Goal: Check status: Check status

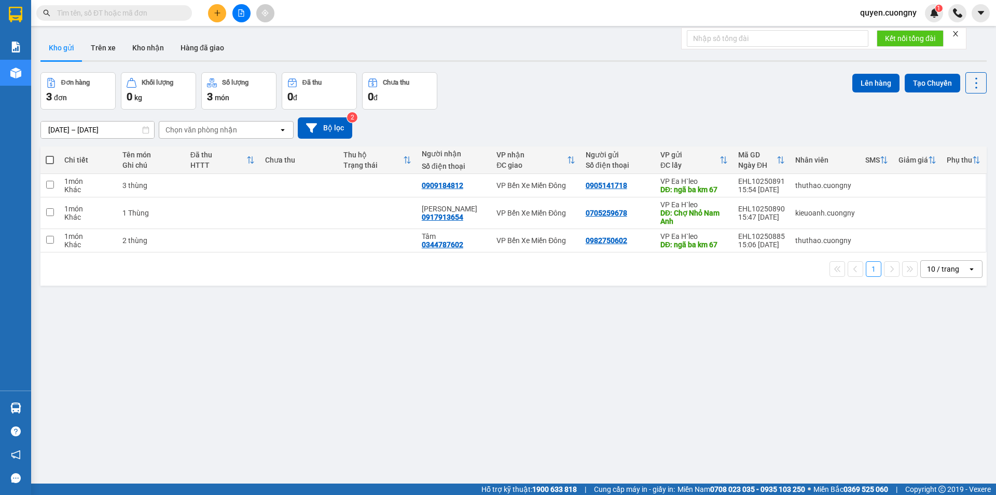
click at [97, 130] on input "[DATE] – [DATE]" at bounding box center [97, 129] width 113 height 17
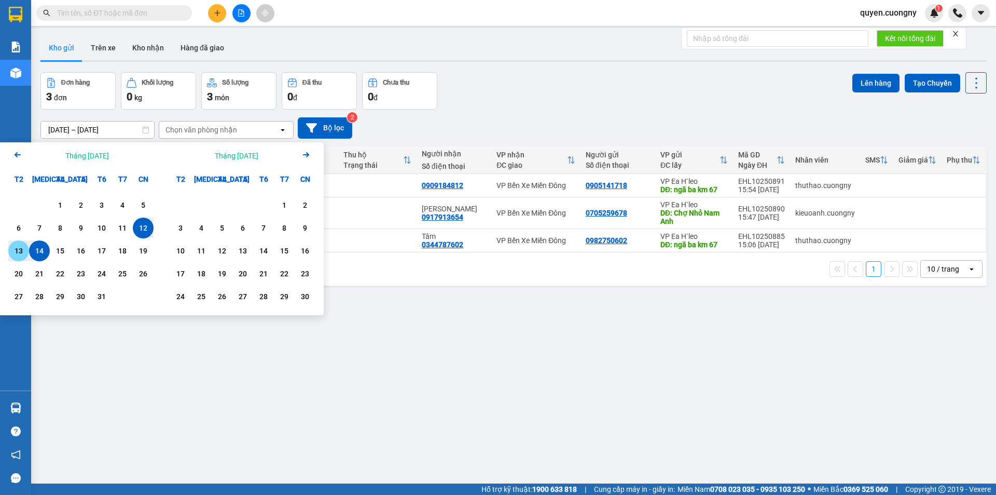
click at [20, 251] on div "13" at bounding box center [18, 250] width 15 height 12
type input "[DATE] – [DATE]"
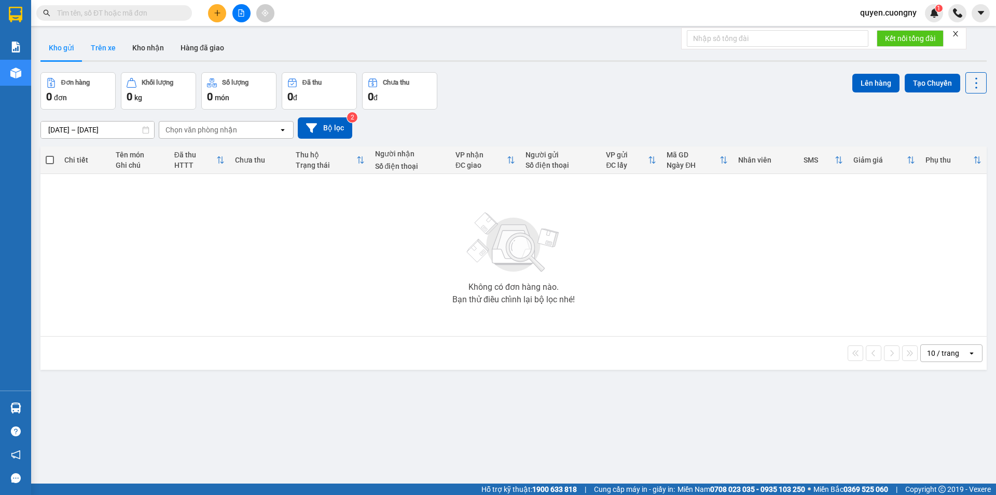
click at [102, 44] on button "Trên xe" at bounding box center [104, 47] width 42 height 25
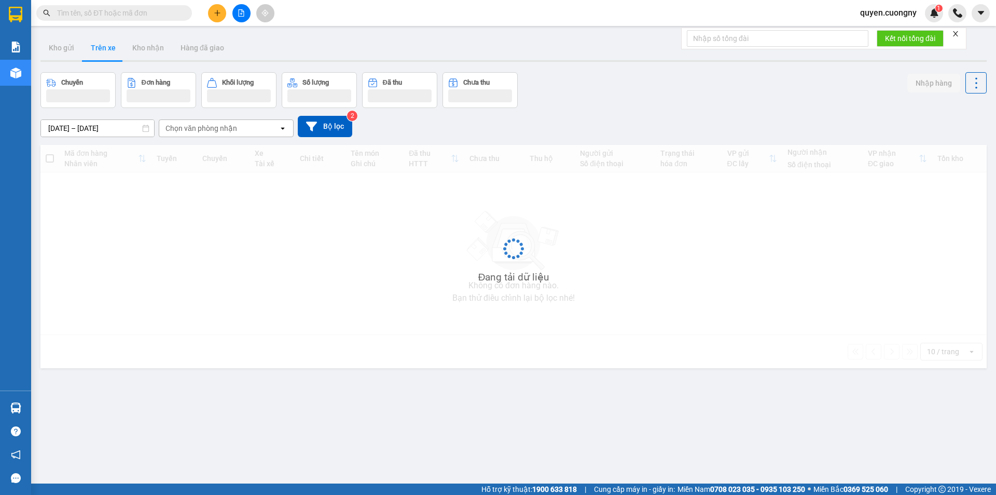
click at [58, 127] on input "[DATE] – [DATE]" at bounding box center [97, 128] width 113 height 17
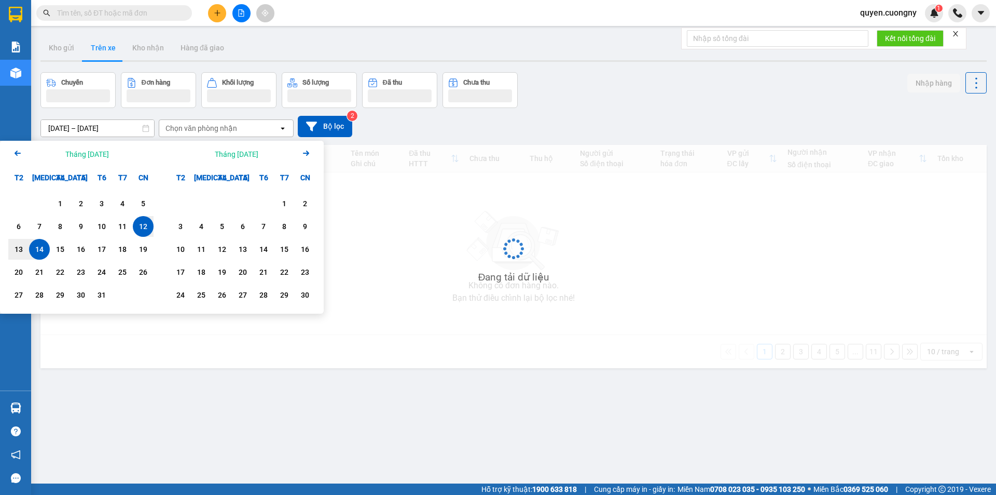
click at [144, 225] on div "12" at bounding box center [143, 226] width 15 height 12
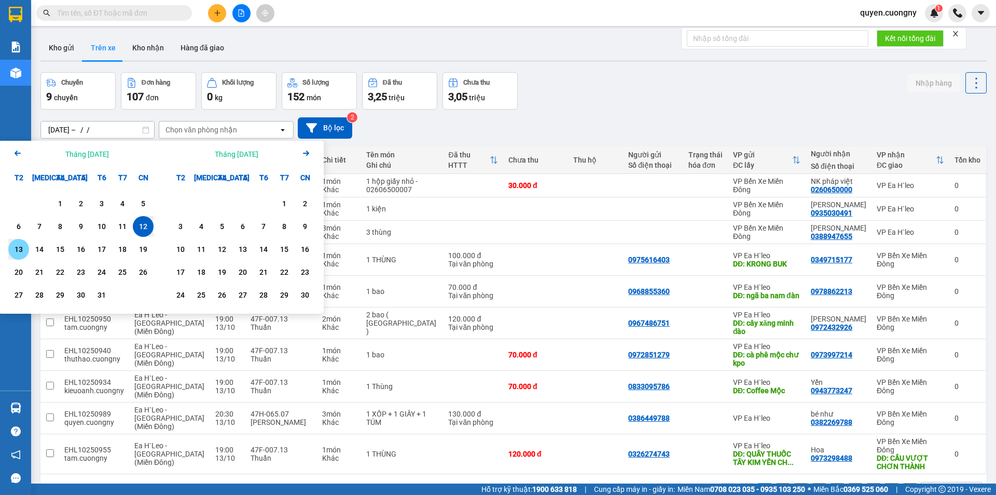
click at [17, 249] on div "13" at bounding box center [18, 249] width 15 height 12
type input "[DATE] – [DATE]"
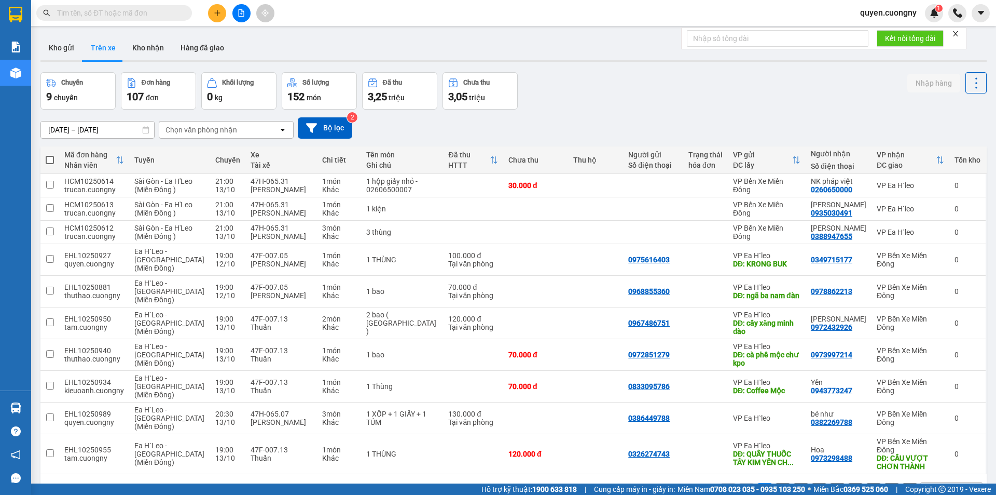
click at [232, 129] on div "Chọn văn phòng nhận" at bounding box center [202, 130] width 72 height 10
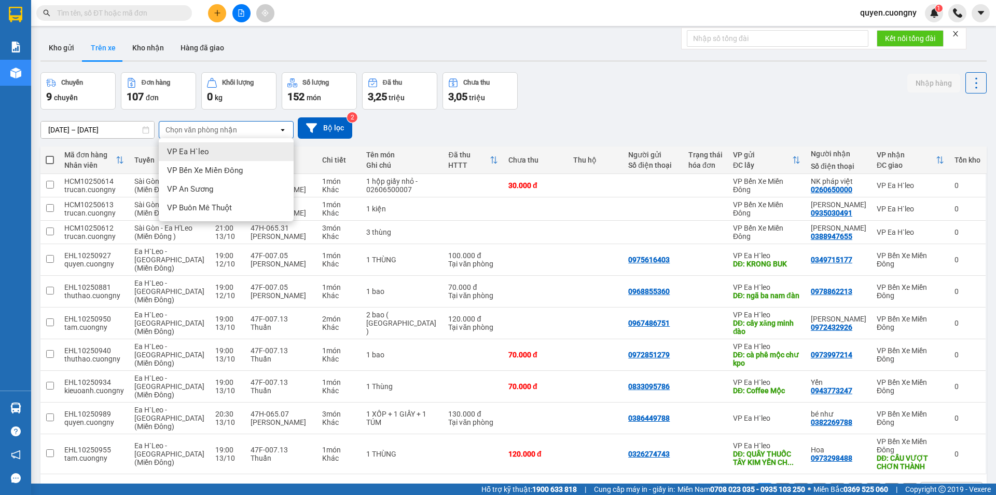
click at [223, 155] on div "VP Ea H`leo" at bounding box center [226, 151] width 135 height 19
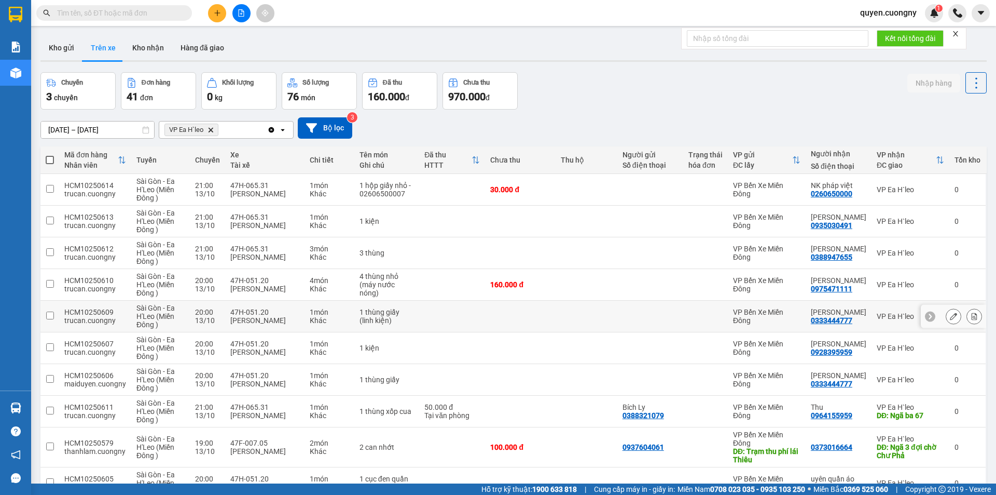
scroll to position [58, 0]
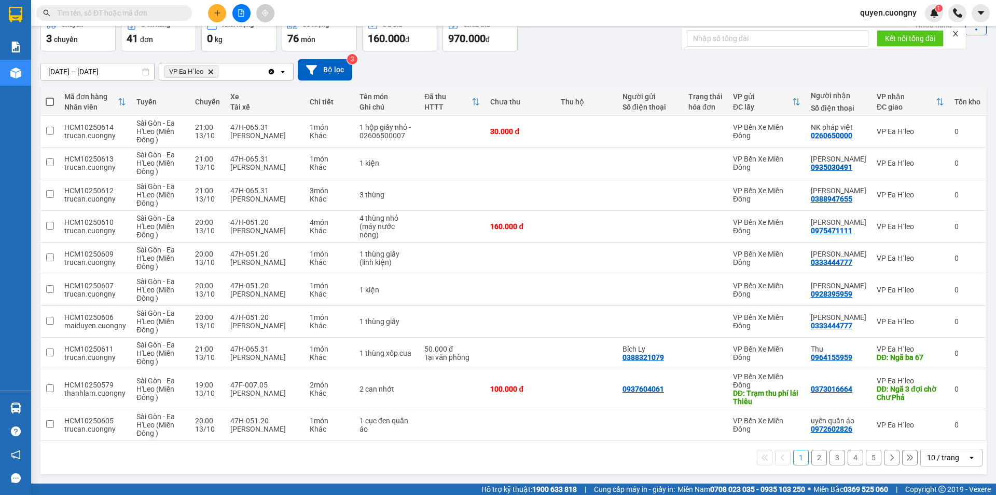
click at [927, 457] on div "10 / trang" at bounding box center [943, 457] width 32 height 10
click at [923, 432] on span "100 / trang" at bounding box center [939, 434] width 37 height 10
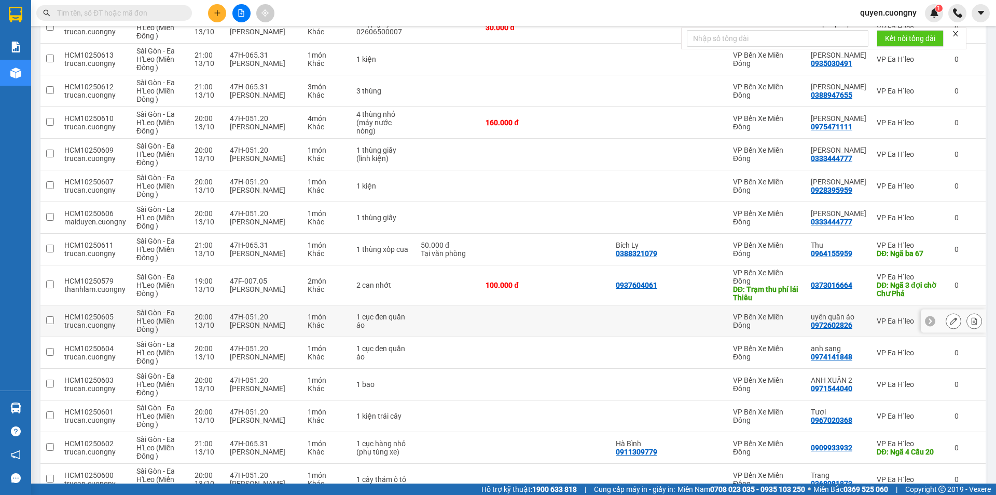
scroll to position [0, 0]
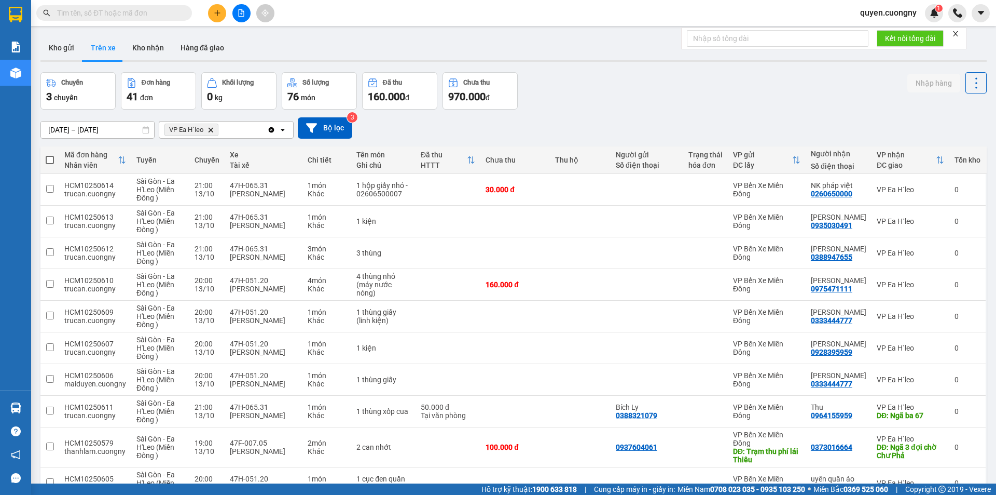
click at [51, 156] on span at bounding box center [50, 160] width 8 height 8
click at [50, 155] on input "checkbox" at bounding box center [50, 155] width 0 height 0
checkbox input "true"
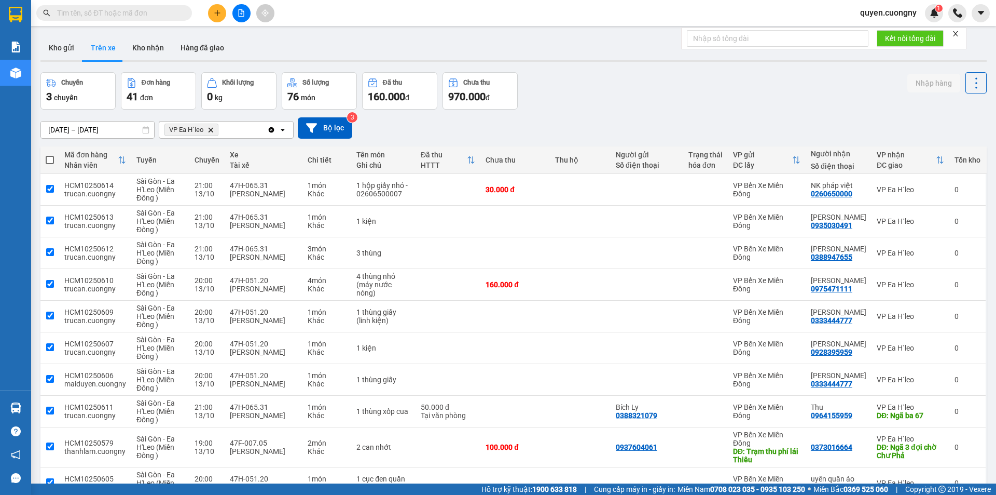
checkbox input "true"
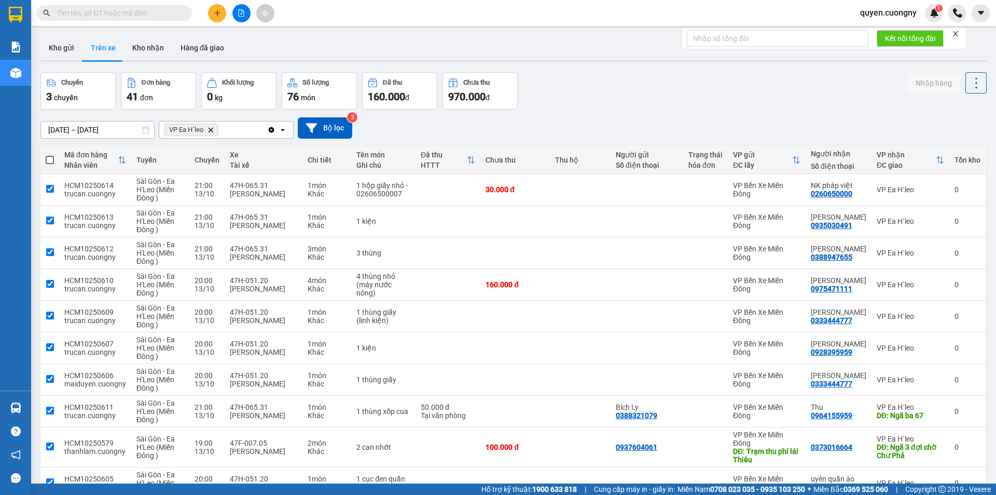
checkbox input "true"
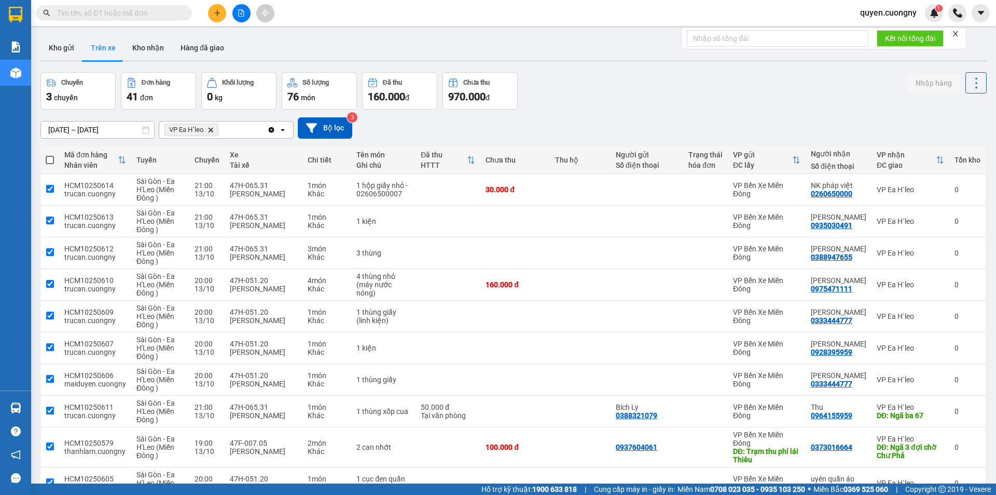
checkbox input "true"
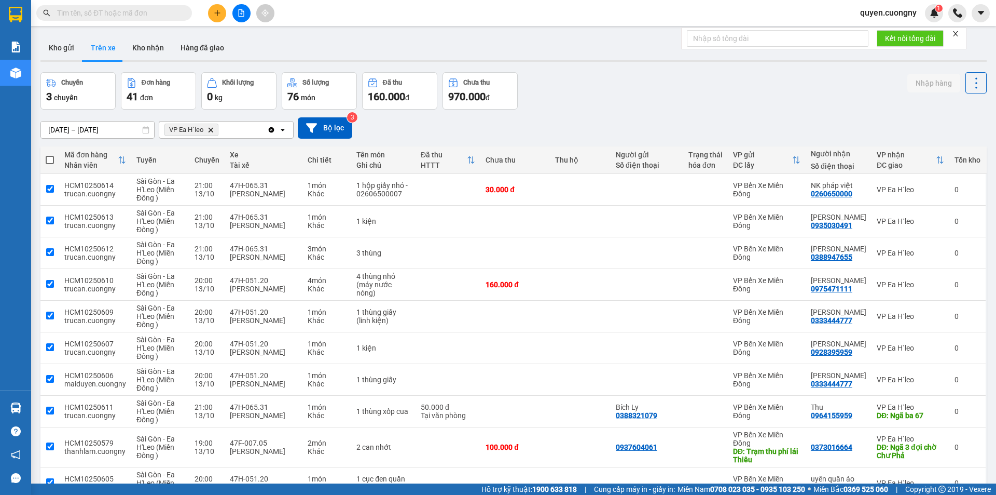
checkbox input "true"
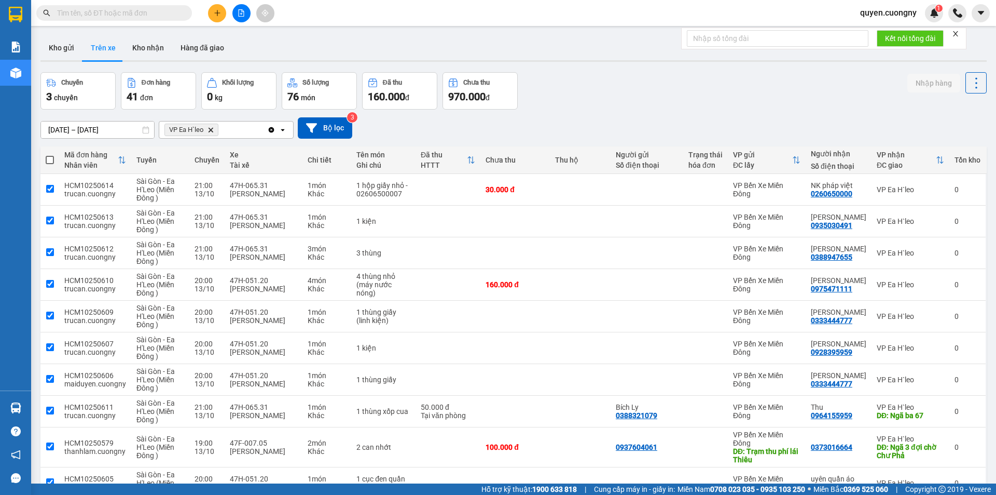
checkbox input "true"
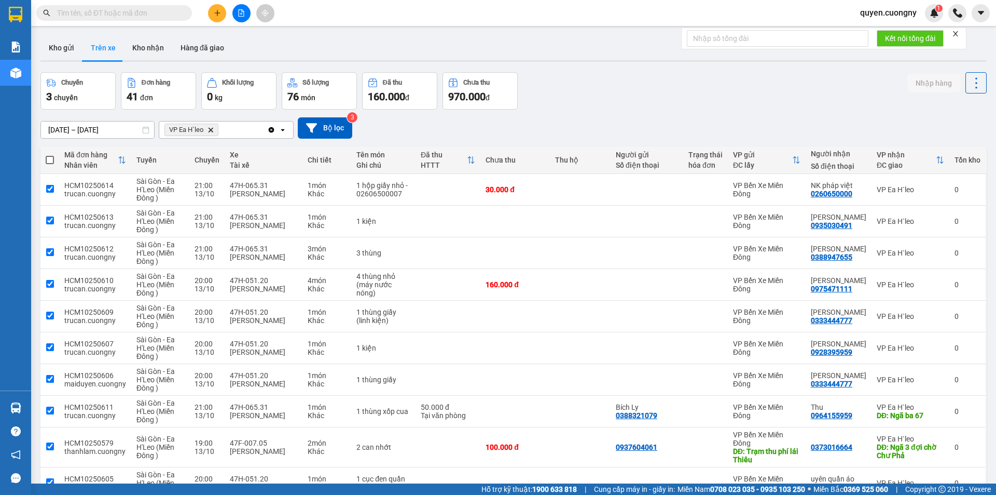
checkbox input "true"
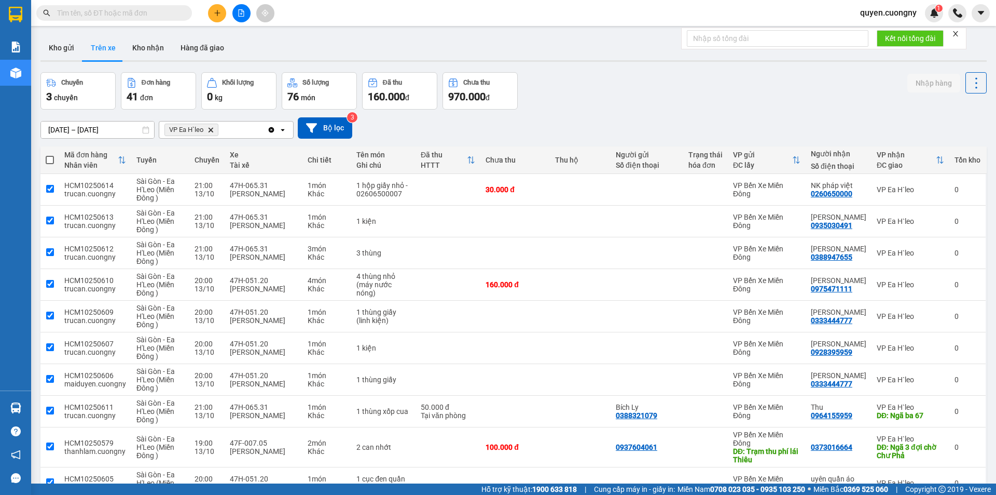
checkbox input "true"
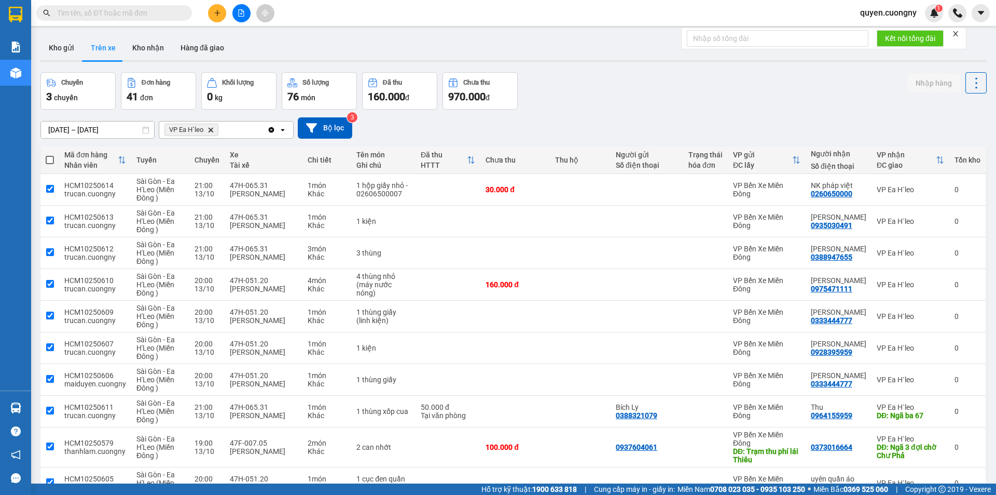
checkbox input "true"
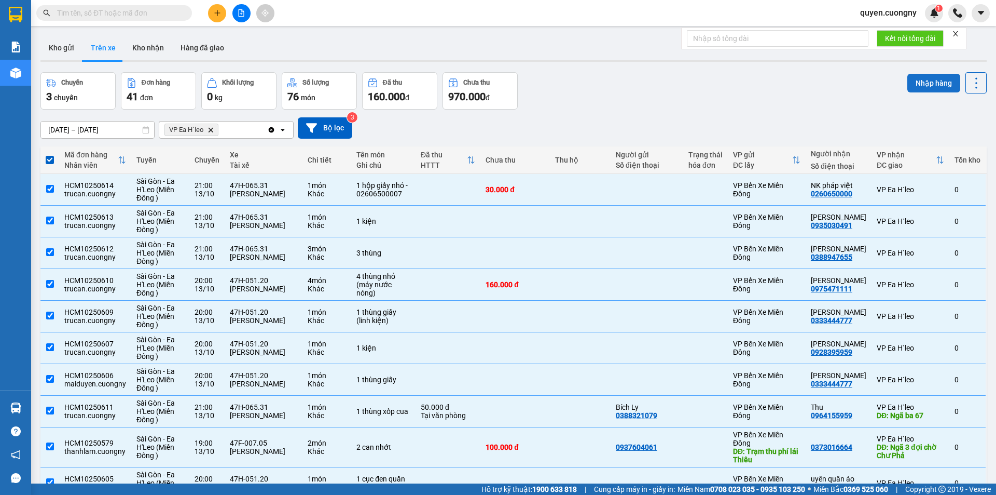
click at [923, 82] on button "Nhập hàng" at bounding box center [934, 83] width 53 height 19
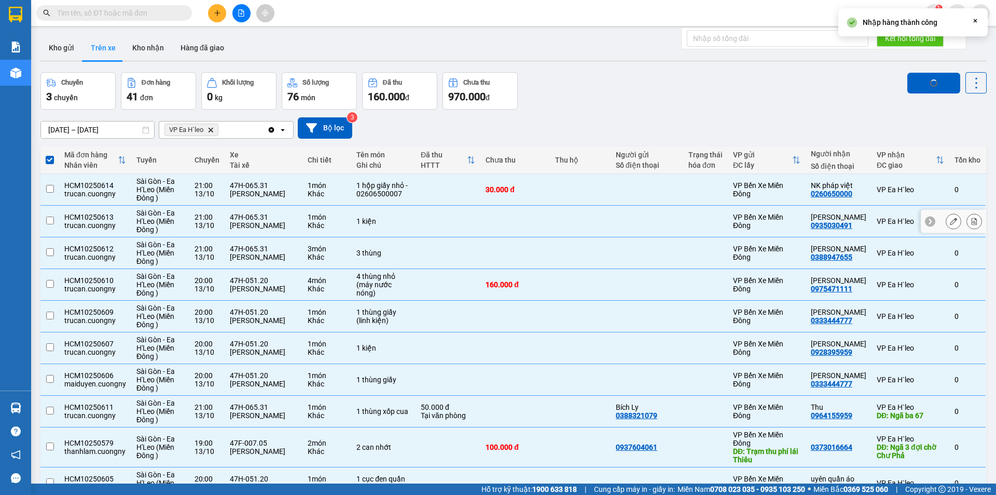
checkbox input "false"
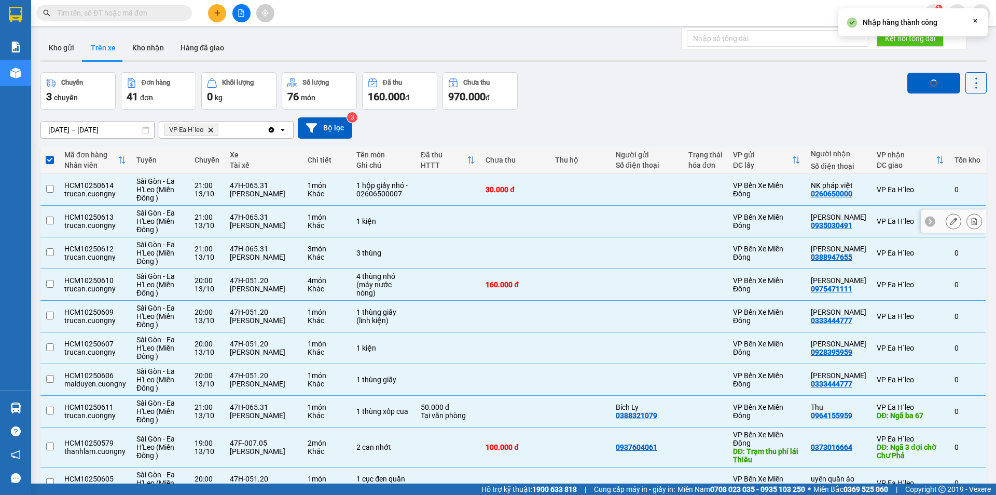
checkbox input "false"
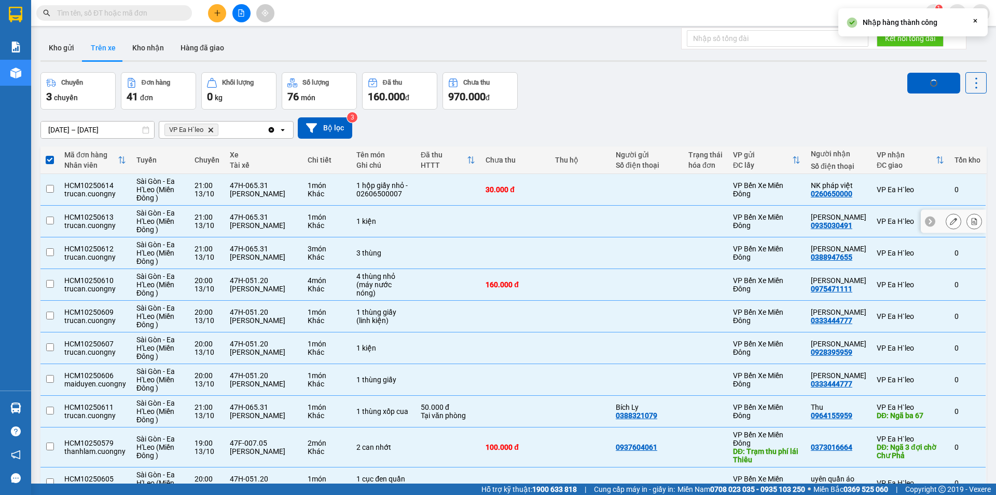
checkbox input "false"
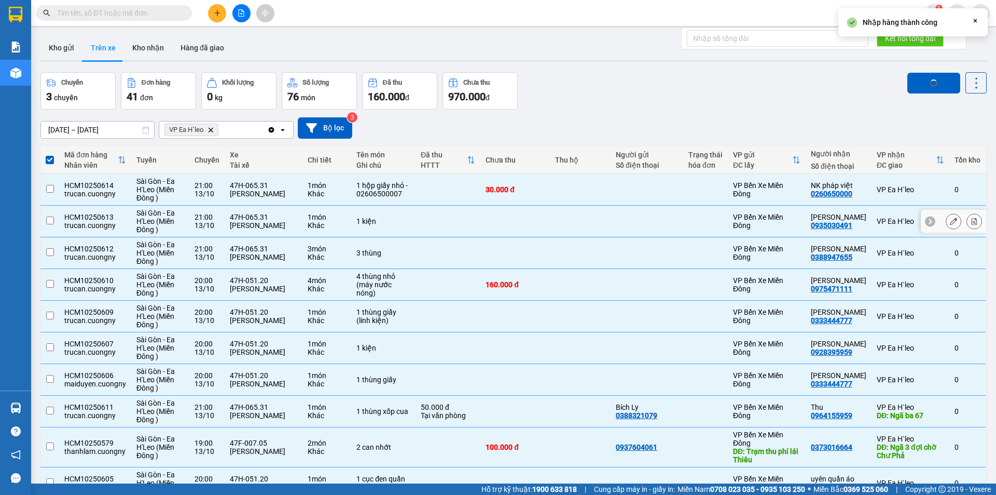
checkbox input "false"
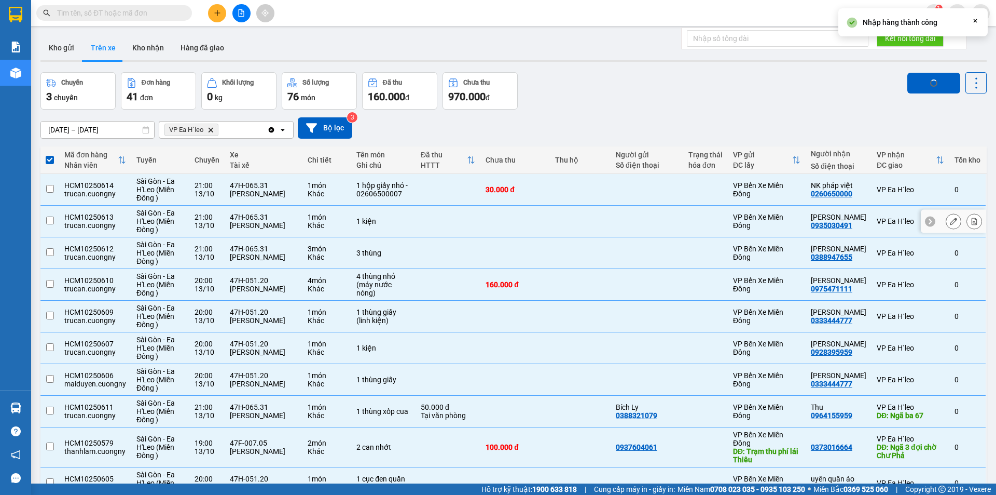
checkbox input "false"
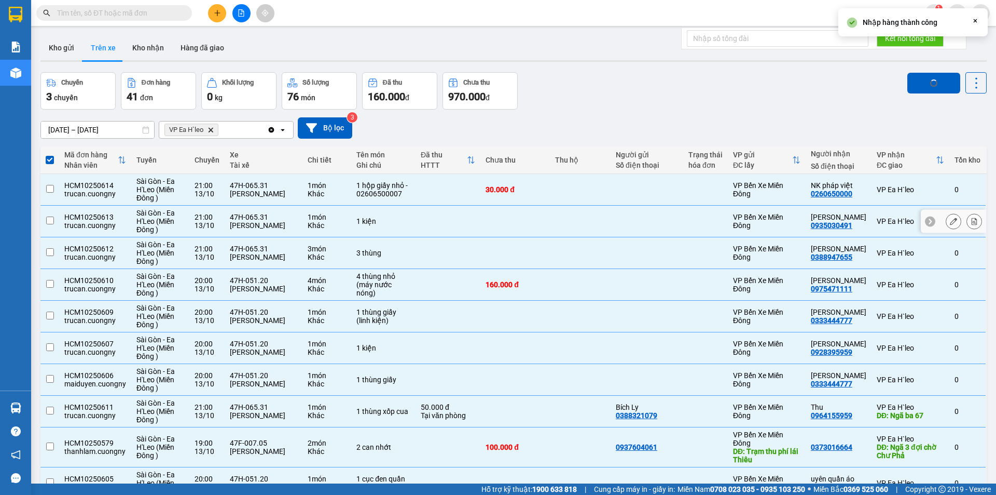
checkbox input "false"
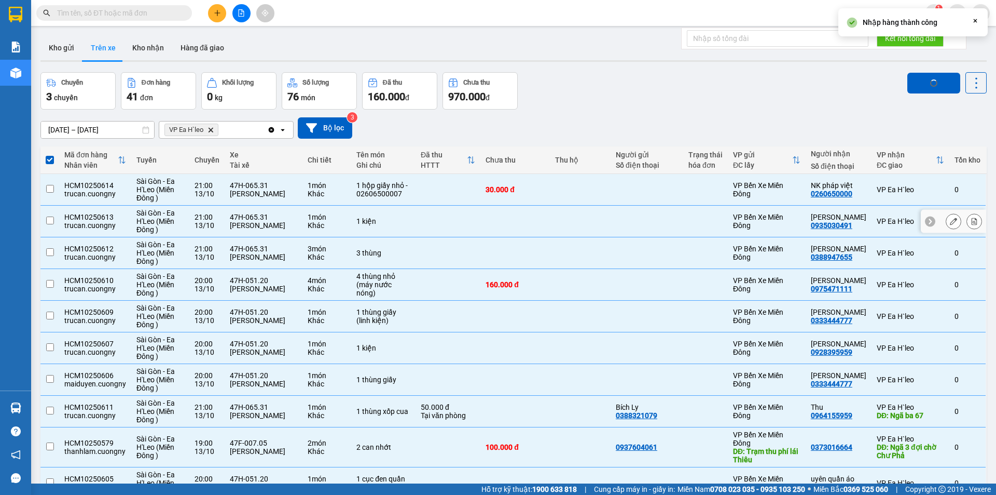
checkbox input "false"
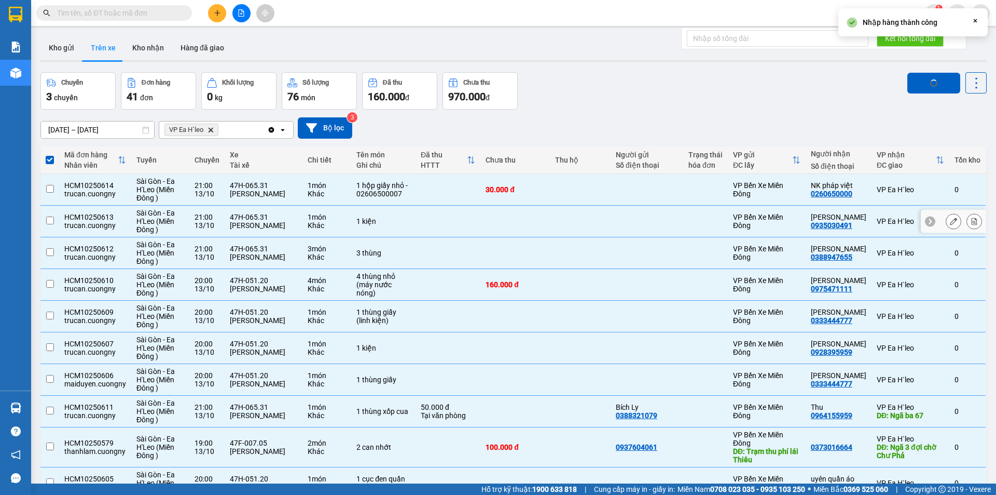
checkbox input "false"
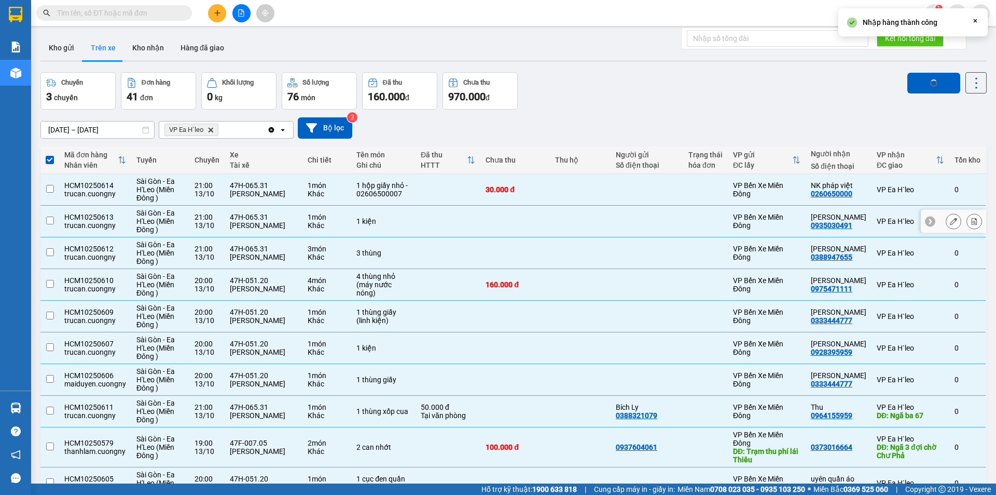
checkbox input "false"
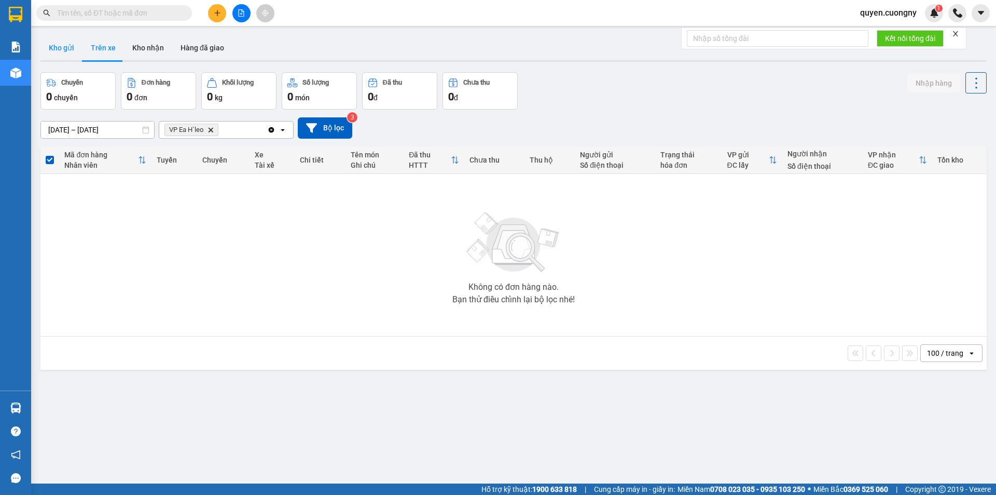
click at [56, 46] on button "Kho gửi" at bounding box center [61, 47] width 42 height 25
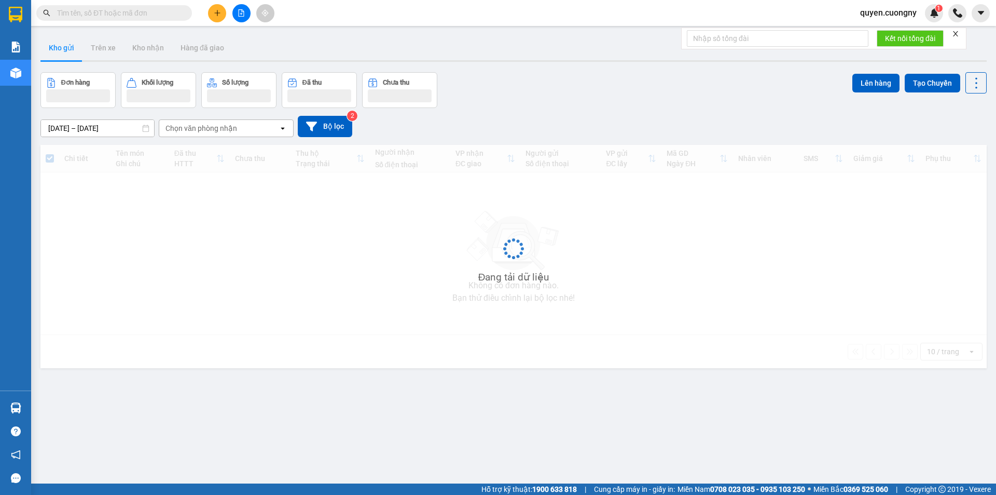
click at [72, 128] on input "[DATE] – [DATE]" at bounding box center [97, 128] width 113 height 17
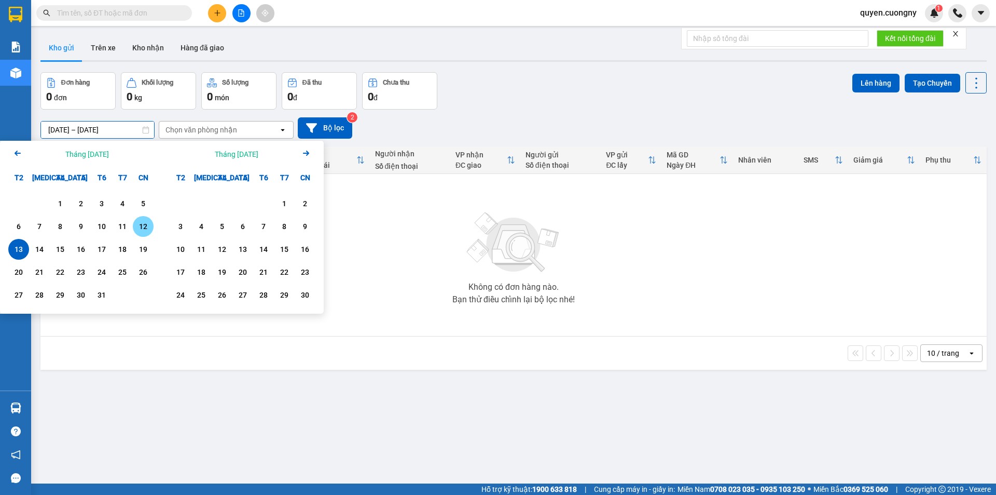
click at [145, 226] on div "12" at bounding box center [143, 226] width 15 height 12
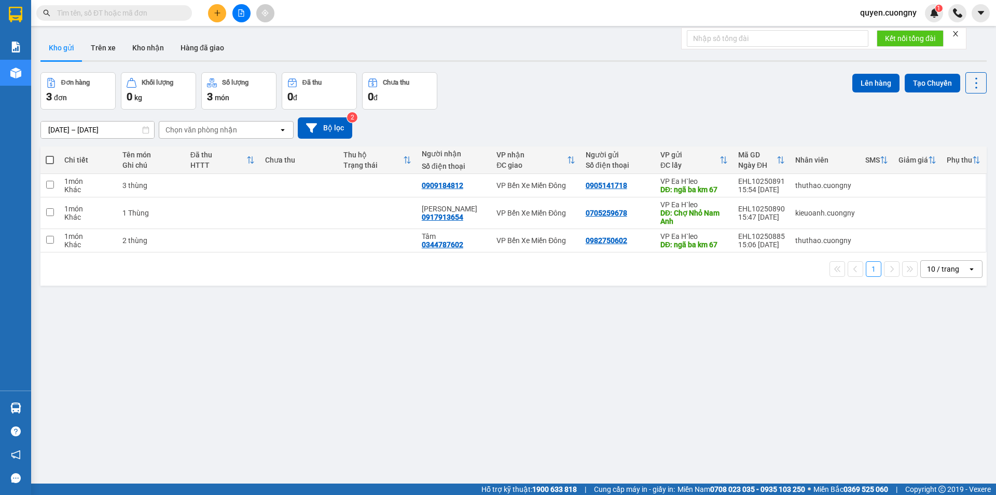
click at [97, 130] on input "[DATE] – [DATE]" at bounding box center [97, 129] width 113 height 17
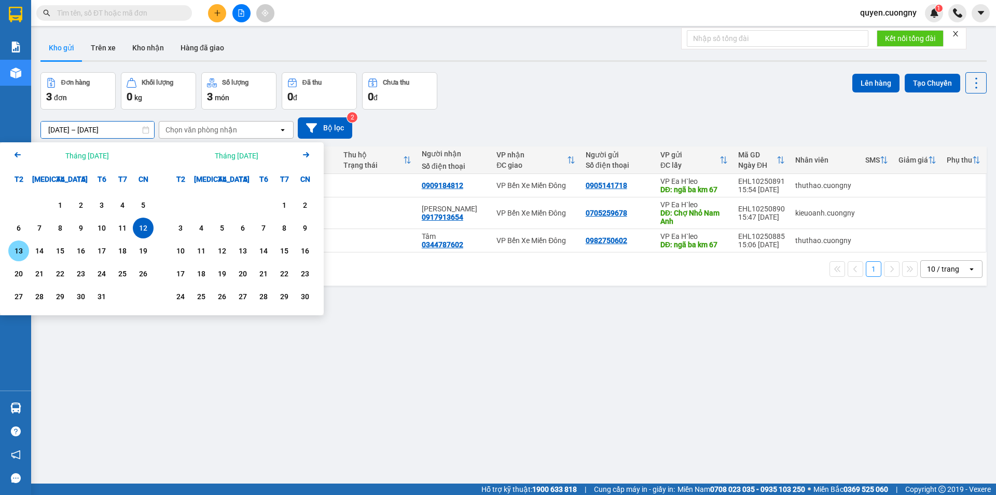
click at [22, 249] on div "13" at bounding box center [18, 250] width 15 height 12
type input "[DATE] – [DATE]"
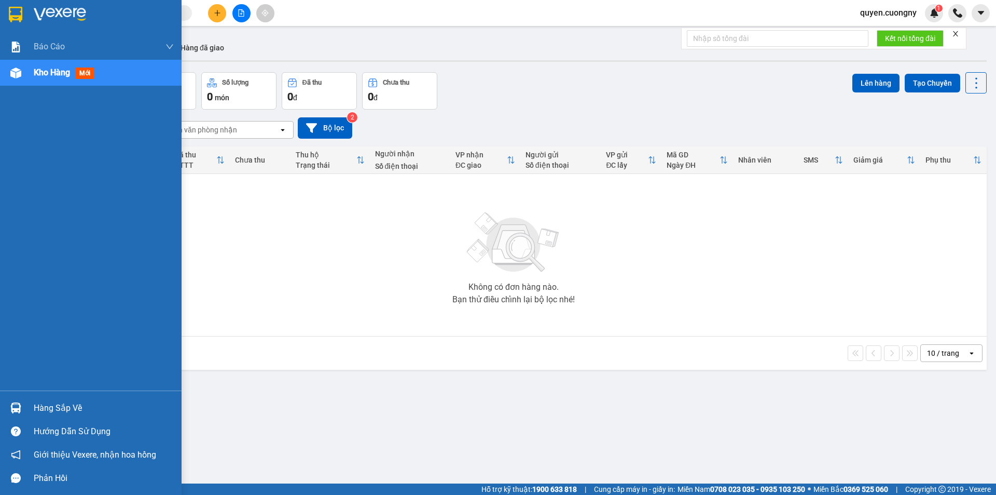
click at [12, 13] on img at bounding box center [15, 15] width 13 height 16
